Goal: Transaction & Acquisition: Book appointment/travel/reservation

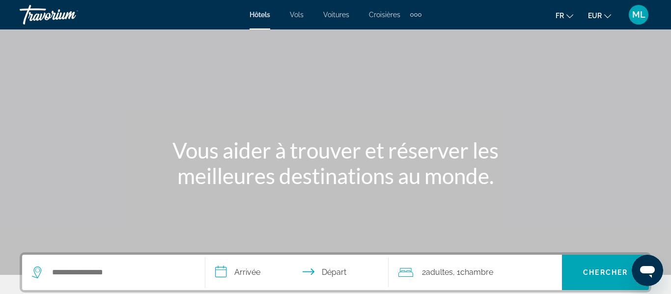
scroll to position [39, 0]
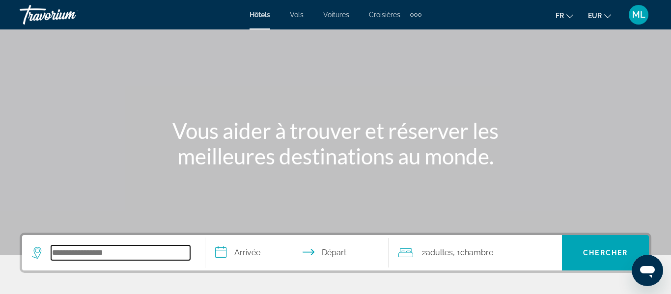
click at [138, 256] on input "Search hotel destination" at bounding box center [120, 253] width 139 height 15
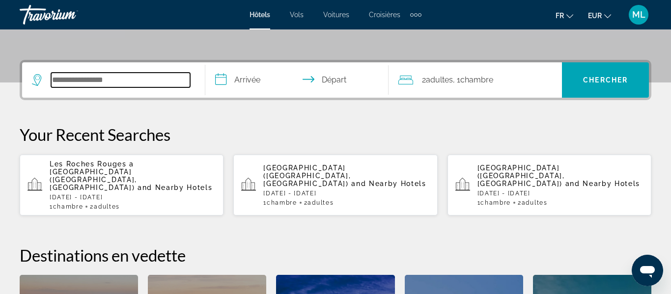
scroll to position [240, 0]
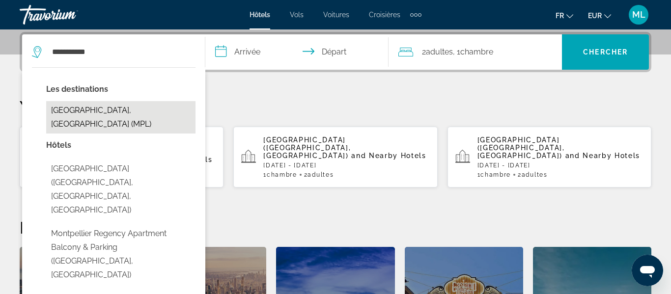
click at [84, 111] on button "[GEOGRAPHIC_DATA], [GEOGRAPHIC_DATA] (MPL)" at bounding box center [120, 117] width 149 height 32
type input "**********"
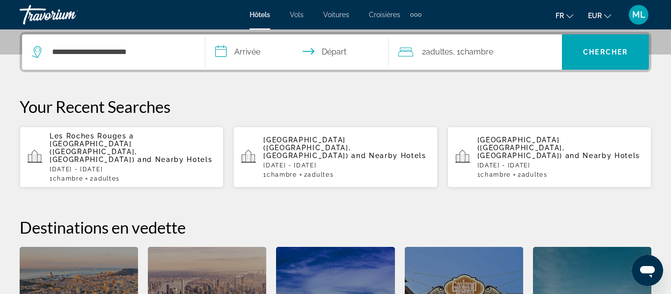
click at [242, 50] on input "**********" at bounding box center [298, 53] width 187 height 38
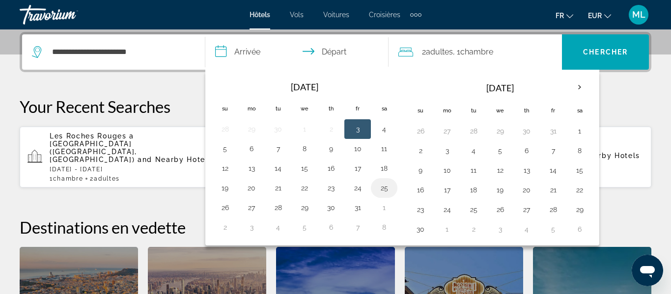
click at [379, 188] on button "25" at bounding box center [384, 188] width 16 height 14
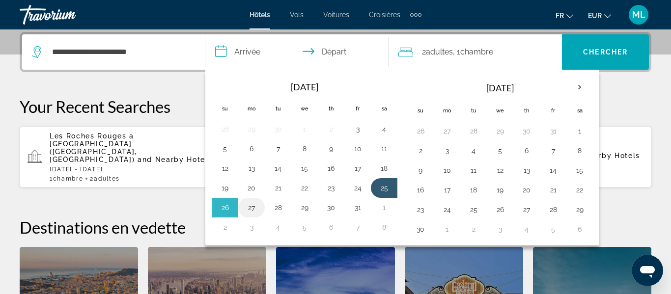
click at [245, 209] on button "27" at bounding box center [252, 208] width 16 height 14
type input "**********"
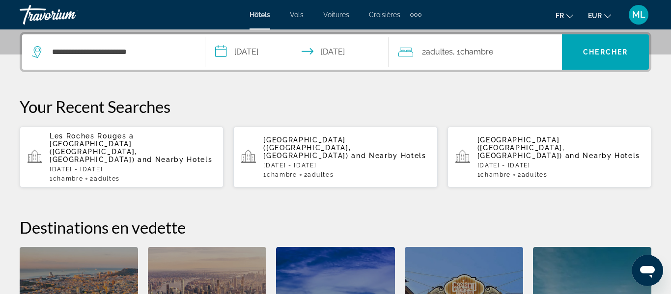
click at [522, 51] on div "2 Adulte Adultes , 1 Chambre pièces" at bounding box center [480, 52] width 164 height 14
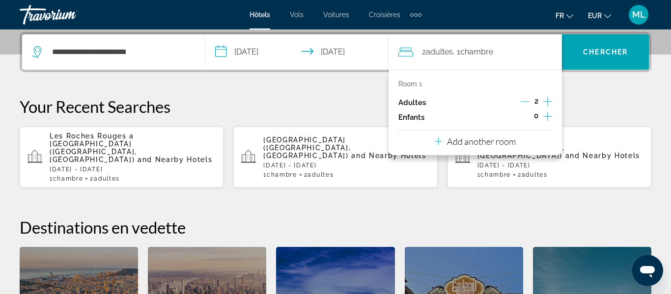
click at [549, 117] on icon "Increment children" at bounding box center [547, 117] width 9 height 12
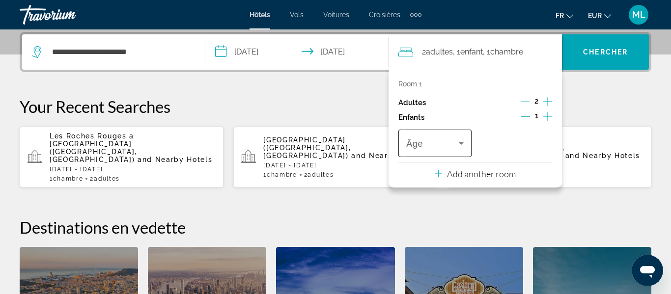
click at [463, 142] on icon "Travelers: 2 adults, 1 child" at bounding box center [461, 143] width 5 height 2
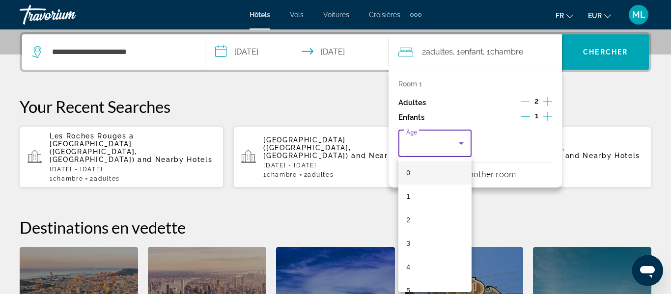
click at [437, 171] on mat-option "0" at bounding box center [434, 173] width 73 height 24
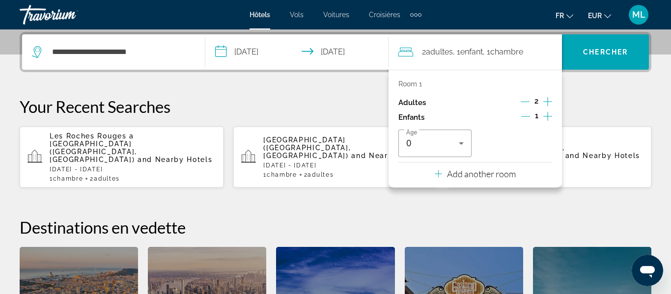
click at [507, 61] on div "2 Adulte Adultes , 1 Enfant Enfants , 1 Chambre pièces" at bounding box center [480, 51] width 164 height 35
click at [575, 54] on span "Search" at bounding box center [605, 52] width 87 height 24
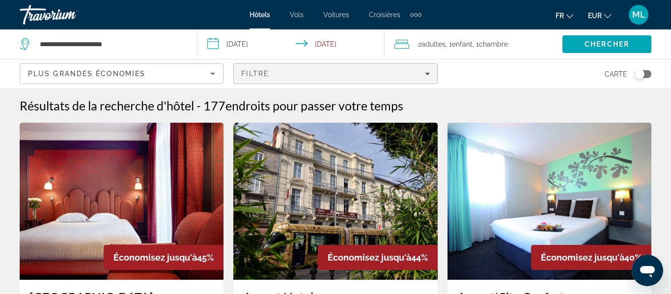
click at [273, 78] on span "Filters" at bounding box center [335, 74] width 203 height 24
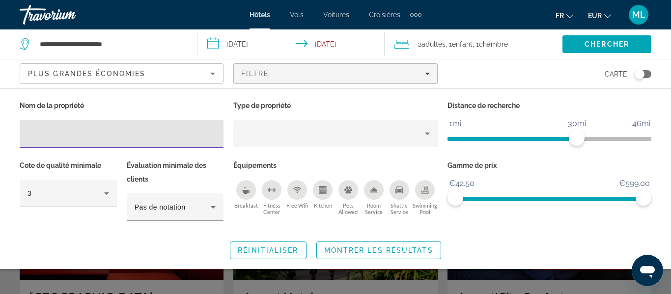
click at [342, 192] on div "Pets Allowed" at bounding box center [349, 190] width 20 height 20
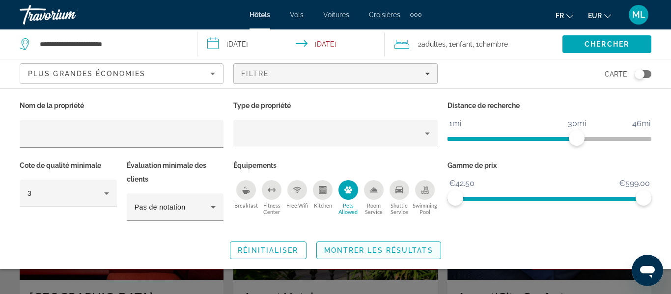
click at [356, 250] on span "Montrer les résultats" at bounding box center [378, 251] width 109 height 8
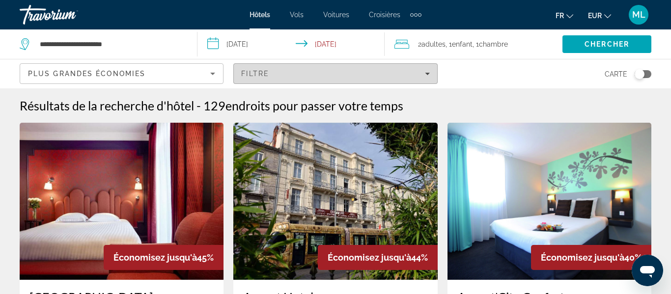
click at [431, 77] on span "Filters" at bounding box center [335, 74] width 203 height 24
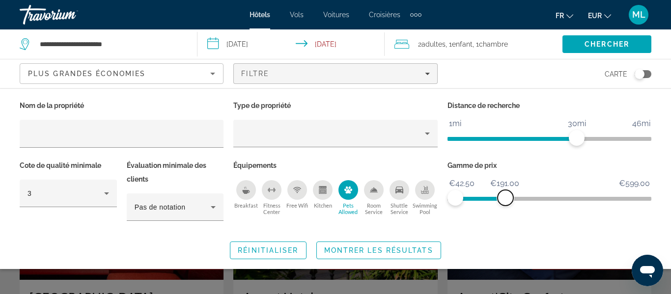
drag, startPoint x: 643, startPoint y: 199, endPoint x: 501, endPoint y: 198, distance: 141.5
click at [501, 198] on span "ngx-slider-max" at bounding box center [506, 198] width 16 height 16
drag, startPoint x: 496, startPoint y: 197, endPoint x: 512, endPoint y: 197, distance: 16.7
click at [512, 197] on span "ngx-slider-max" at bounding box center [513, 198] width 16 height 16
drag, startPoint x: 579, startPoint y: 134, endPoint x: 501, endPoint y: 136, distance: 78.1
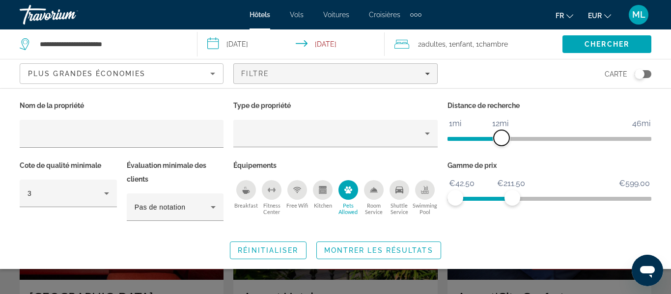
click at [501, 136] on span "ngx-slider" at bounding box center [502, 138] width 16 height 16
click at [620, 42] on span "Chercher" at bounding box center [607, 44] width 45 height 8
click at [601, 46] on span "Chercher" at bounding box center [607, 44] width 45 height 8
click at [632, 289] on div "Search widget" at bounding box center [335, 220] width 671 height 147
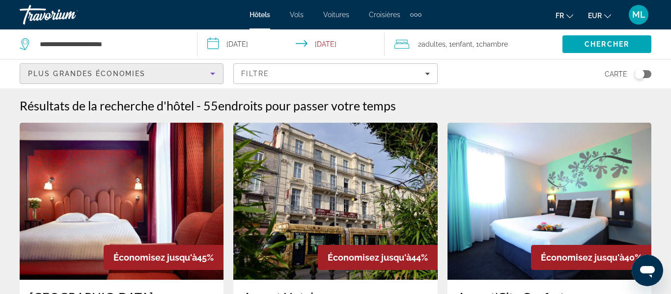
click at [213, 74] on icon "Sort by" at bounding box center [212, 74] width 5 height 2
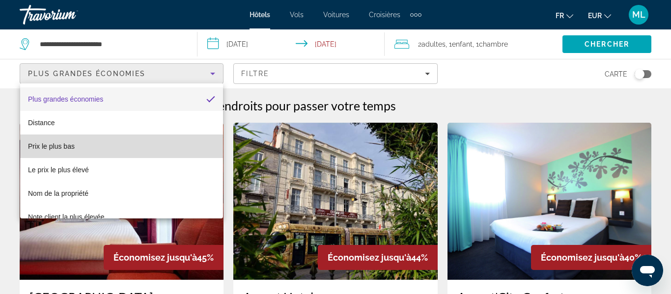
click at [142, 154] on mat-option "Prix le plus bas" at bounding box center [121, 147] width 203 height 24
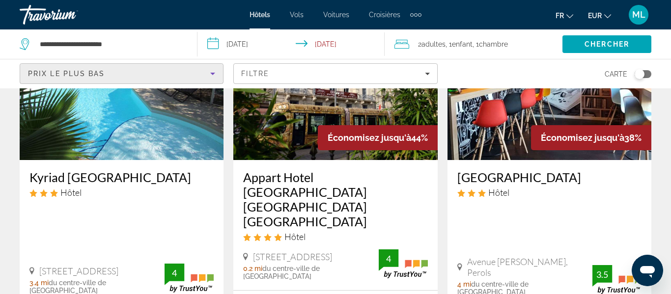
scroll to position [524, 0]
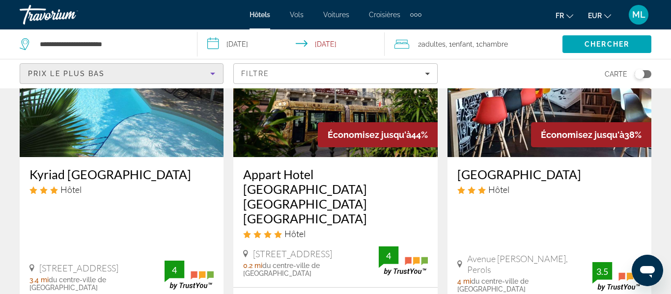
click at [640, 76] on div "Toggle map" at bounding box center [640, 74] width 10 height 10
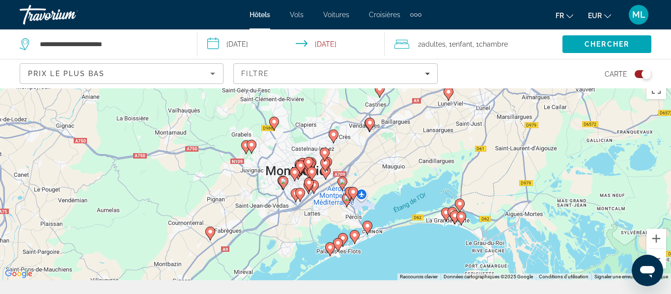
scroll to position [13, 0]
click at [294, 194] on image "Main content" at bounding box center [296, 194] width 6 height 6
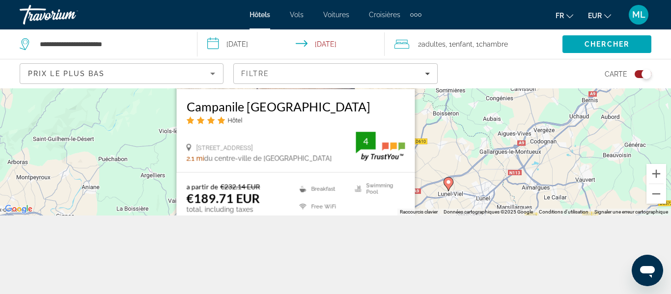
scroll to position [88, 0]
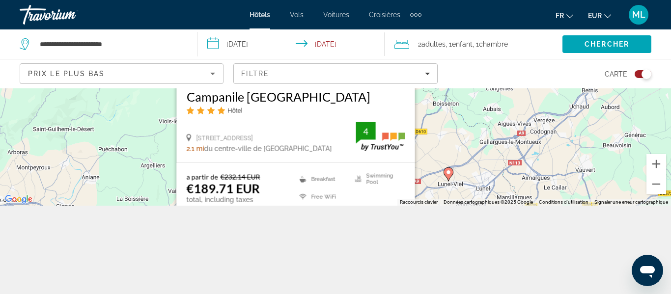
click at [450, 136] on div "Pour activer le glissement avec le clavier, appuyez sur Alt+Entrée. Une fois ce…" at bounding box center [335, 103] width 671 height 206
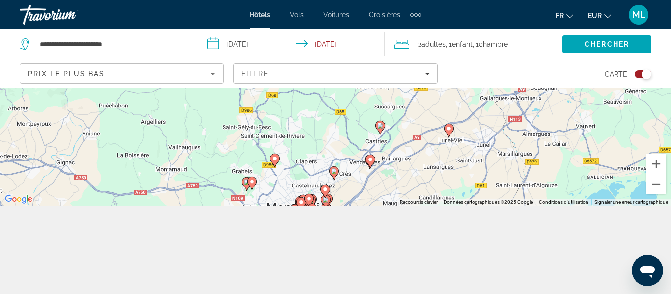
drag, startPoint x: 577, startPoint y: 165, endPoint x: 578, endPoint y: 105, distance: 59.9
click at [578, 105] on div "Pour activer le glissement avec le clavier, appuyez sur Alt+Entrée. Une fois ce…" at bounding box center [335, 103] width 671 height 206
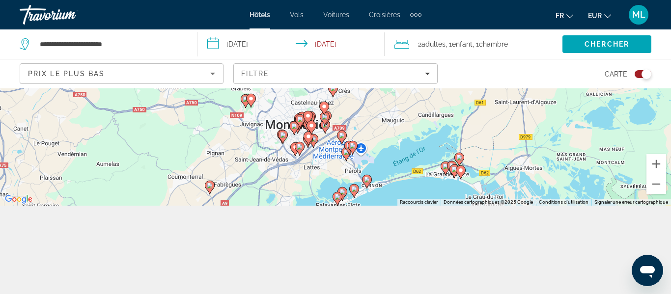
drag, startPoint x: 403, startPoint y: 173, endPoint x: 403, endPoint y: 113, distance: 60.9
click at [403, 113] on div "Pour activer le glissement avec le clavier, appuyez sur Alt+Entrée. Une fois ce…" at bounding box center [335, 103] width 671 height 206
click at [300, 150] on icon "Main content" at bounding box center [299, 148] width 9 height 13
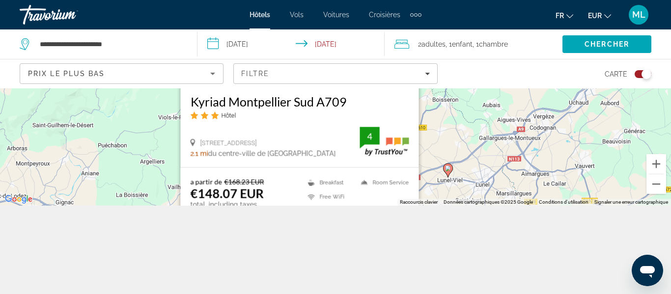
click at [477, 156] on div "Pour activer le glissement avec le clavier, appuyez sur Alt+Entrée. Une fois ce…" at bounding box center [335, 103] width 671 height 206
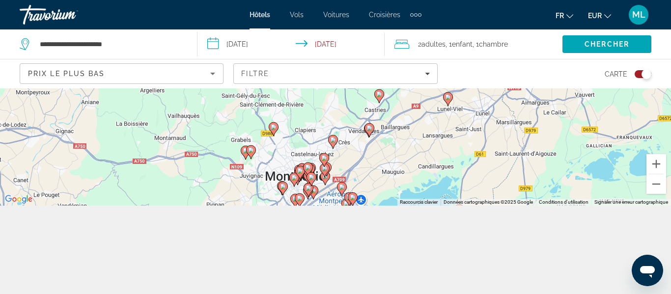
drag, startPoint x: 477, startPoint y: 180, endPoint x: 476, endPoint y: 82, distance: 98.8
click at [476, 82] on div "**********" at bounding box center [335, 147] width 671 height 294
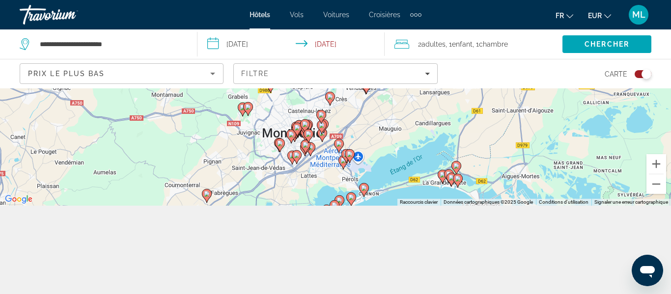
drag, startPoint x: 323, startPoint y: 186, endPoint x: 323, endPoint y: 172, distance: 13.8
click at [323, 172] on div "Pour activer le glissement avec le clavier, appuyez sur Alt+Entrée. Une fois ce…" at bounding box center [335, 103] width 671 height 206
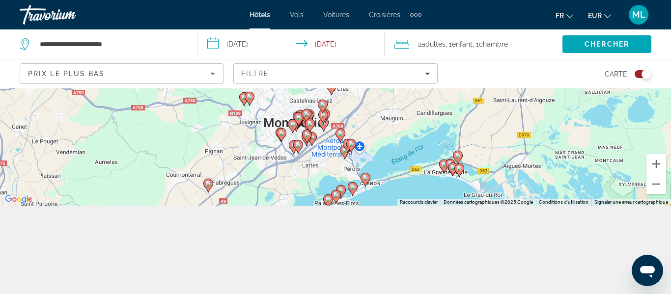
drag, startPoint x: 299, startPoint y: 195, endPoint x: 301, endPoint y: 182, distance: 13.4
click at [301, 182] on div "Pour activer le glissement avec le clavier, appuyez sur Alt+Entrée. Une fois ce…" at bounding box center [335, 103] width 671 height 206
click at [281, 138] on icon "Main content" at bounding box center [281, 134] width 9 height 13
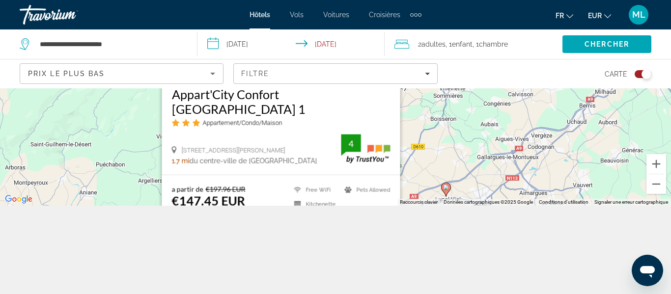
click at [441, 177] on div "Pour activer le glissement avec le clavier, appuyez sur Alt+Entrée. Une fois ce…" at bounding box center [335, 103] width 671 height 206
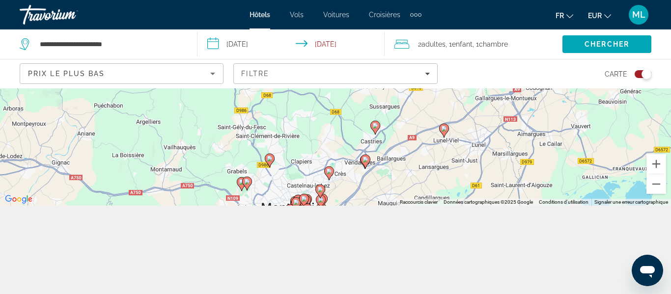
drag, startPoint x: 441, startPoint y: 178, endPoint x: 438, endPoint y: 88, distance: 89.5
click at [438, 88] on div "Pour activer le glissement avec le clavier, appuyez sur Alt+Entrée. Une fois ce…" at bounding box center [335, 103] width 671 height 206
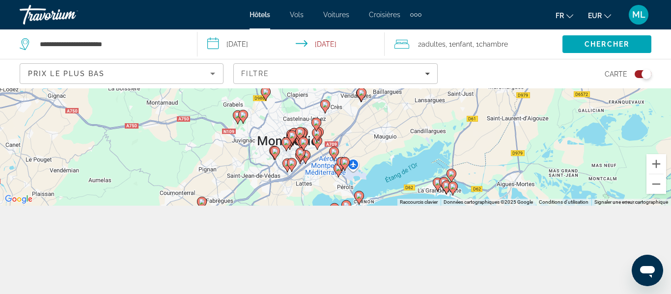
drag, startPoint x: 407, startPoint y: 162, endPoint x: 403, endPoint y: 131, distance: 30.8
click at [403, 131] on div "Pour activer le glissement avec le clavier, appuyez sur Alt+Entrée. Une fois ce…" at bounding box center [335, 103] width 671 height 206
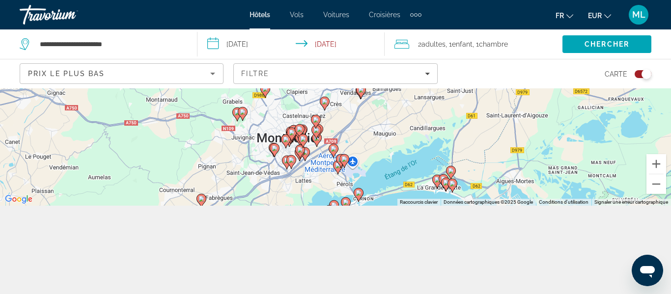
click at [300, 154] on icon "Main content" at bounding box center [300, 151] width 9 height 13
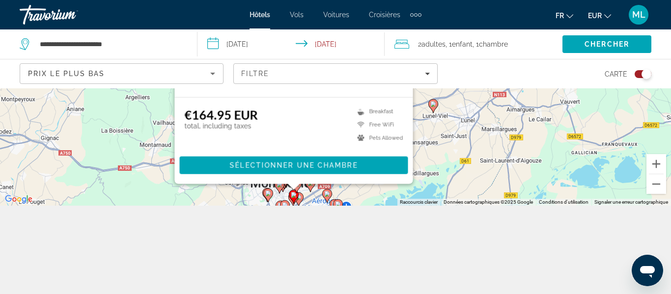
drag, startPoint x: 450, startPoint y: 185, endPoint x: 441, endPoint y: 81, distance: 105.0
click at [441, 81] on div "**********" at bounding box center [335, 147] width 671 height 294
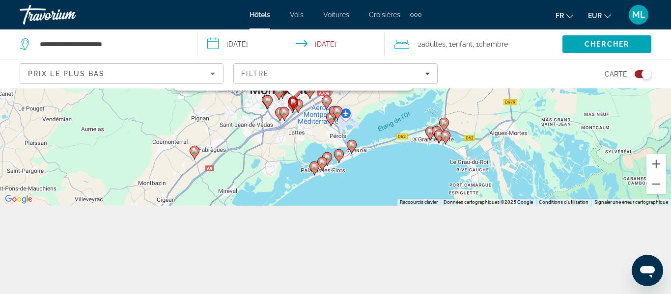
drag, startPoint x: 321, startPoint y: 196, endPoint x: 322, endPoint y: 130, distance: 65.4
click at [322, 130] on div "Pour activer le glissement avec le clavier, appuyez sur Alt+Entrée. Une fois ce…" at bounding box center [335, 103] width 671 height 206
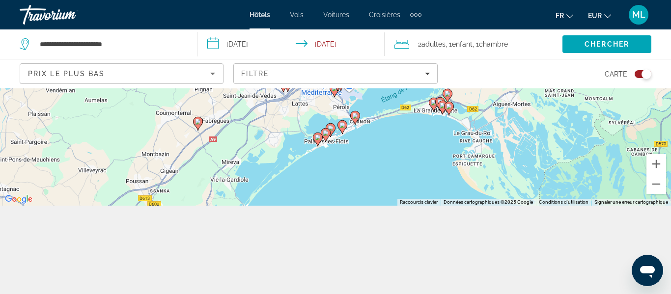
drag, startPoint x: 254, startPoint y: 174, endPoint x: 257, endPoint y: 147, distance: 27.7
click at [257, 147] on div "Pour activer le glissement avec le clavier, appuyez sur Alt+Entrée. Une fois ce…" at bounding box center [335, 103] width 671 height 206
click at [197, 122] on image "Main content" at bounding box center [198, 122] width 6 height 6
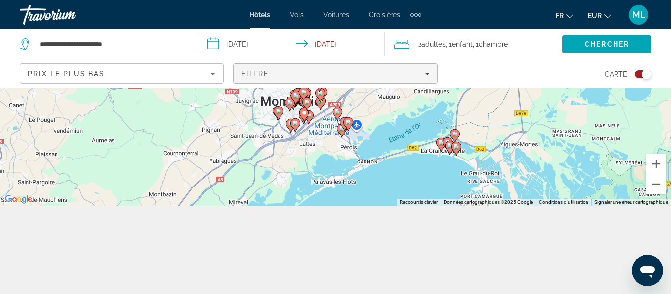
drag, startPoint x: 327, startPoint y: 192, endPoint x: 335, endPoint y: 81, distance: 111.8
click at [335, 81] on div "**********" at bounding box center [335, 147] width 671 height 294
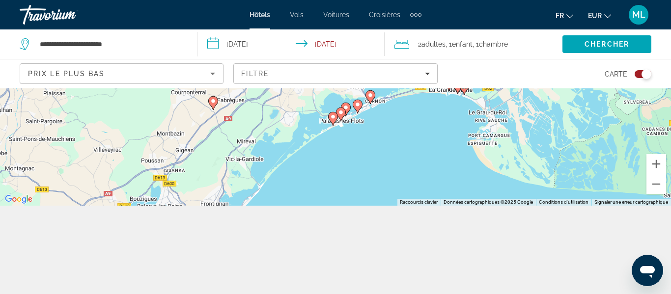
drag, startPoint x: 247, startPoint y: 188, endPoint x: 255, endPoint y: 126, distance: 62.9
click at [255, 126] on div "Pour activer le glissement avec le clavier, appuyez sur Alt+Entrée. Une fois ce…" at bounding box center [335, 103] width 671 height 206
click at [214, 106] on icon "Main content" at bounding box center [212, 102] width 9 height 13
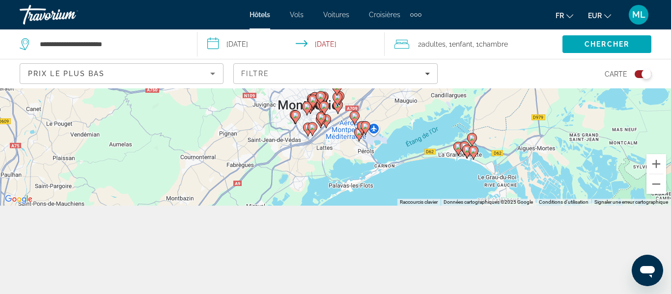
drag, startPoint x: 453, startPoint y: 171, endPoint x: 463, endPoint y: 63, distance: 108.1
click at [463, 63] on div "**********" at bounding box center [335, 147] width 671 height 294
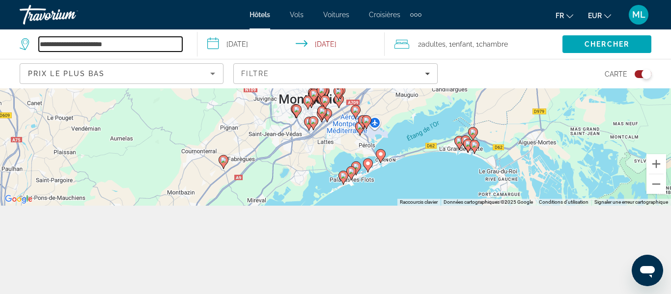
click at [156, 49] on input "**********" at bounding box center [110, 44] width 143 height 15
type input "*"
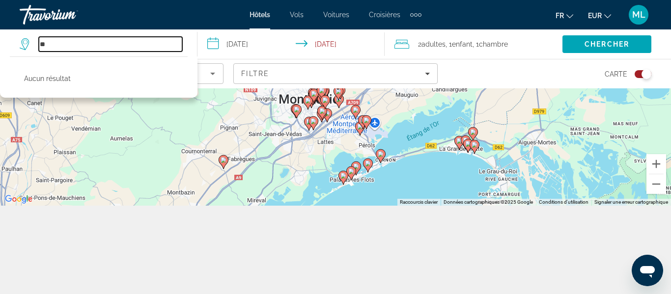
type input "*"
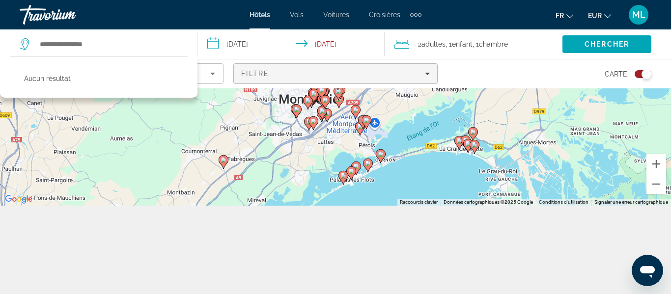
click at [275, 83] on span "Filters" at bounding box center [335, 74] width 203 height 24
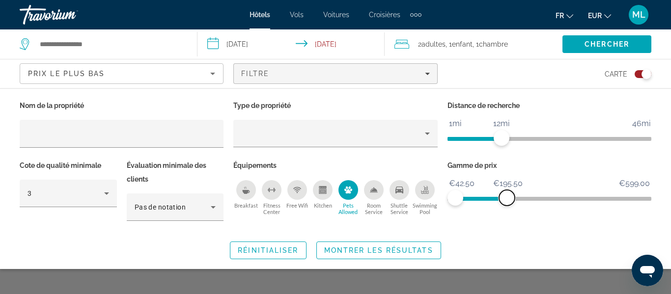
drag, startPoint x: 515, startPoint y: 197, endPoint x: 507, endPoint y: 197, distance: 8.4
click at [507, 197] on span "ngx-slider-max" at bounding box center [507, 198] width 16 height 16
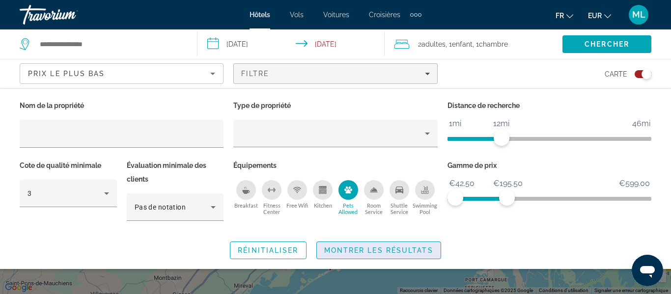
click at [379, 250] on span "Montrer les résultats" at bounding box center [378, 251] width 109 height 8
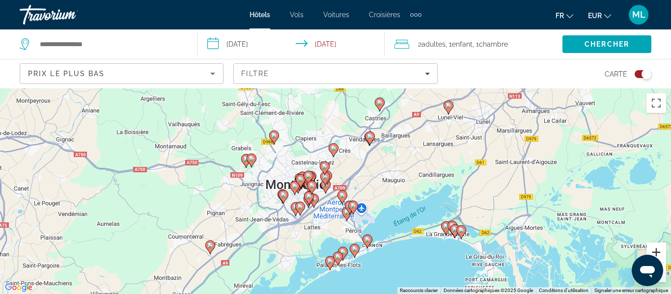
click at [654, 248] on button "Zoom avant" at bounding box center [657, 253] width 20 height 20
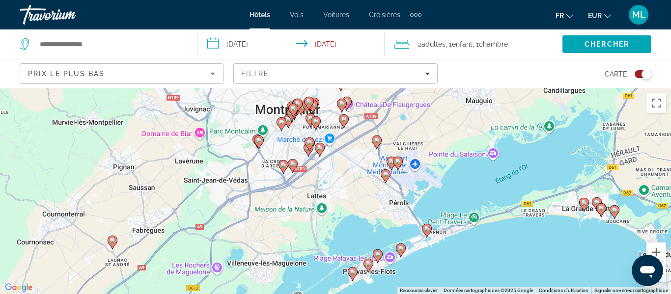
drag, startPoint x: 327, startPoint y: 274, endPoint x: 356, endPoint y: 201, distance: 78.5
click at [356, 201] on div "Pour activer le glissement avec le clavier, appuyez sur Alt+Entrée. Une fois ce…" at bounding box center [335, 191] width 671 height 206
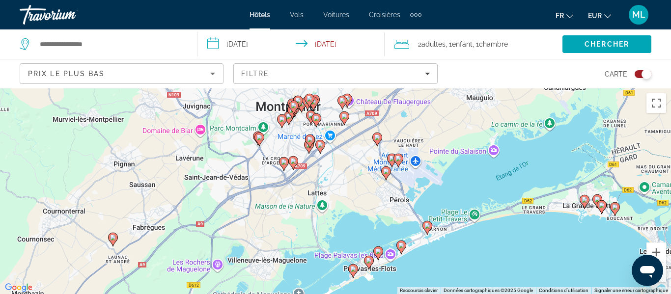
click at [285, 164] on image "Main content" at bounding box center [284, 162] width 6 height 6
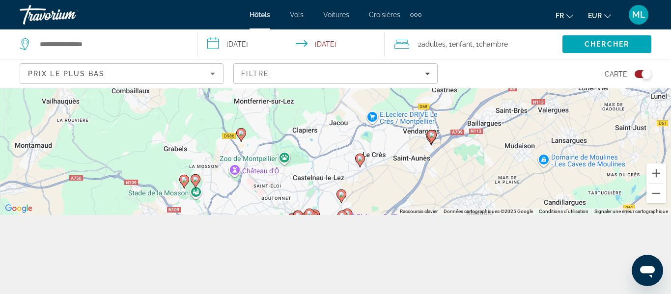
scroll to position [88, 0]
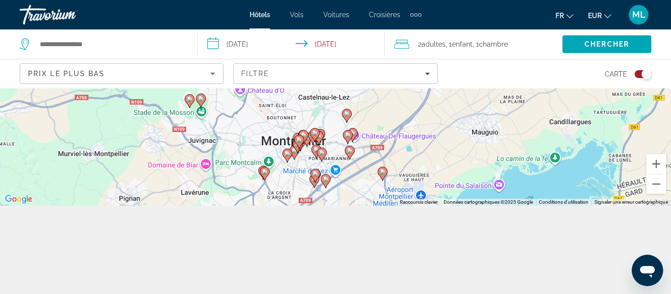
drag, startPoint x: 599, startPoint y: 187, endPoint x: 605, endPoint y: 103, distance: 83.7
click at [605, 103] on div "Pour activer le glissement avec le clavier, appuyez sur Alt+Entrée. Une fois ce…" at bounding box center [335, 103] width 671 height 206
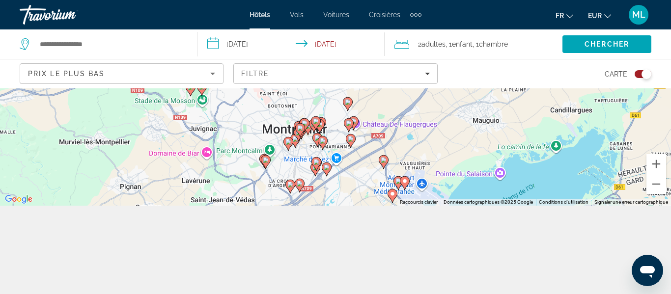
click at [301, 186] on image "Main content" at bounding box center [300, 184] width 6 height 6
